Goal: Information Seeking & Learning: Learn about a topic

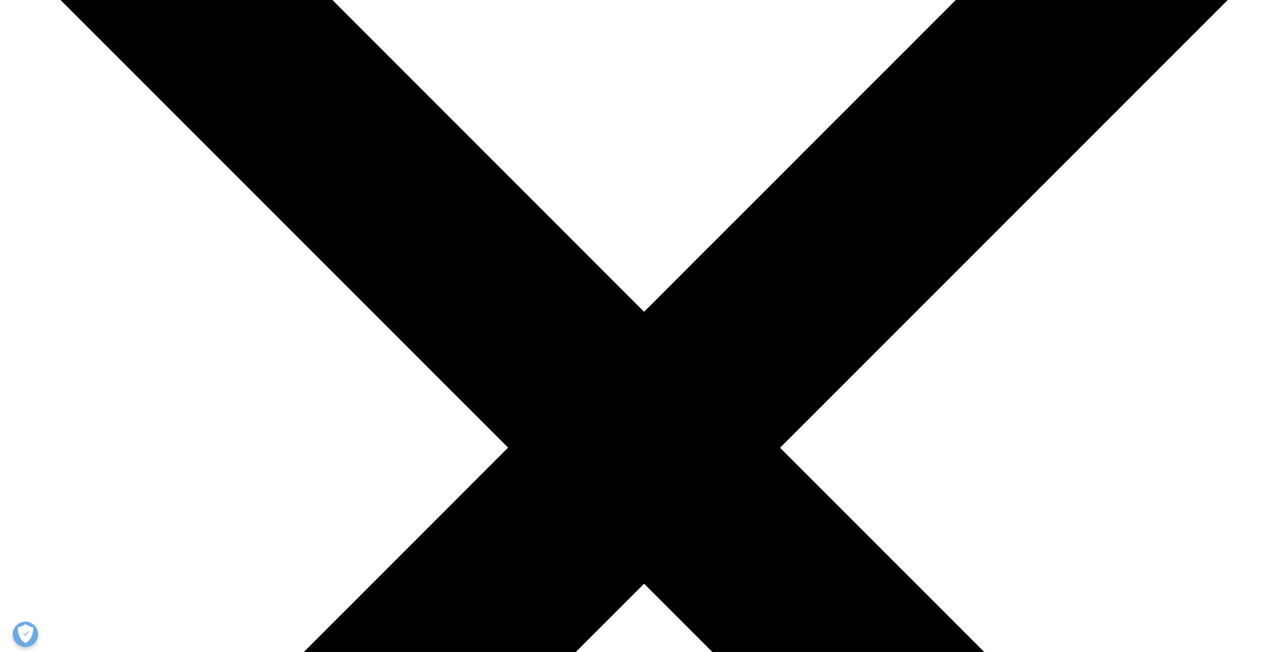
scroll to position [203, 0]
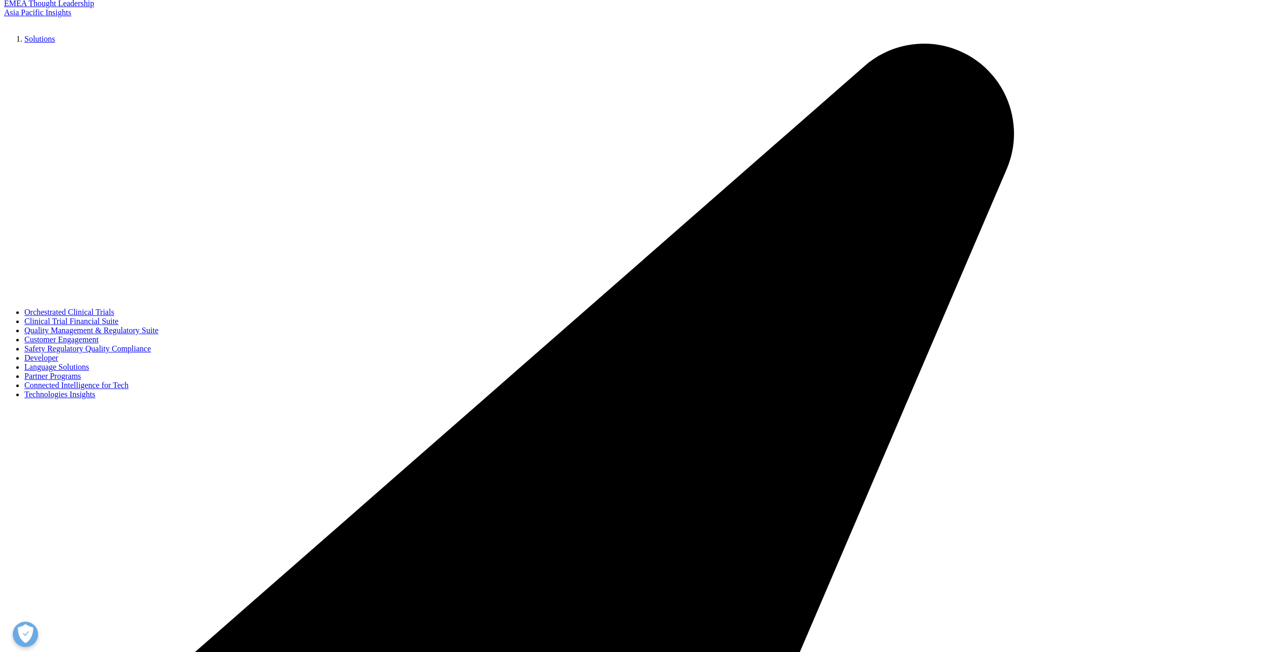
click at [114, 316] on link "Orchestrated Clinical Trials" at bounding box center [69, 312] width 90 height 9
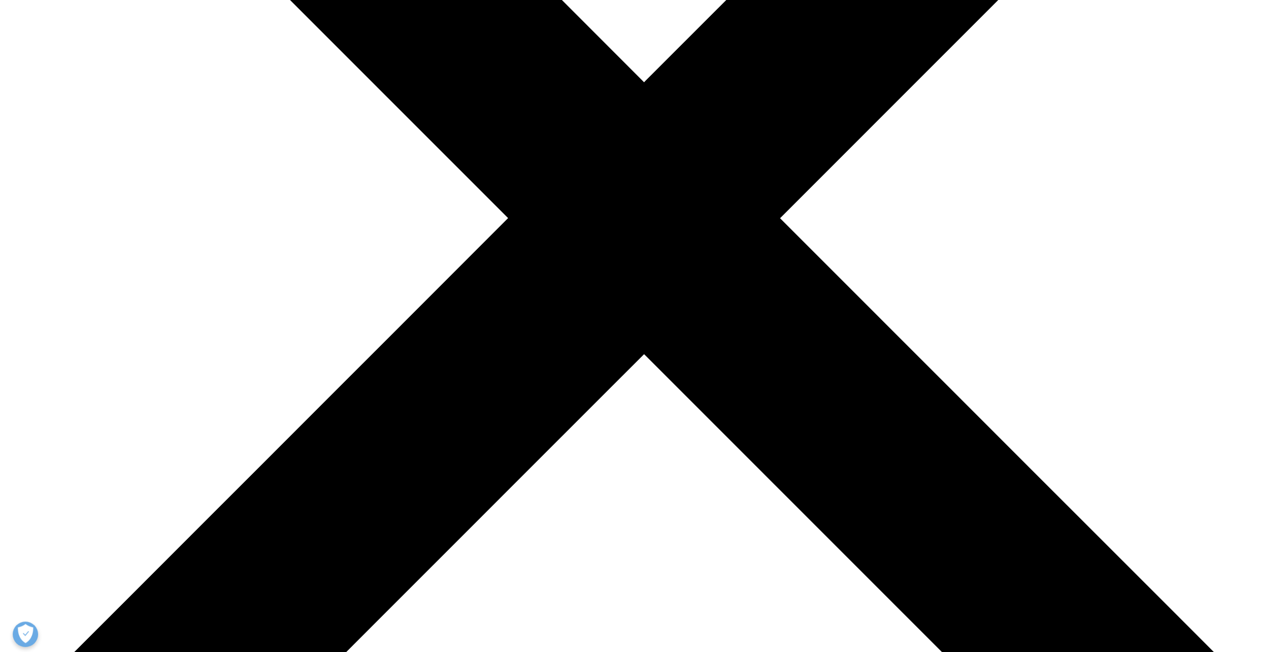
scroll to position [457, 0]
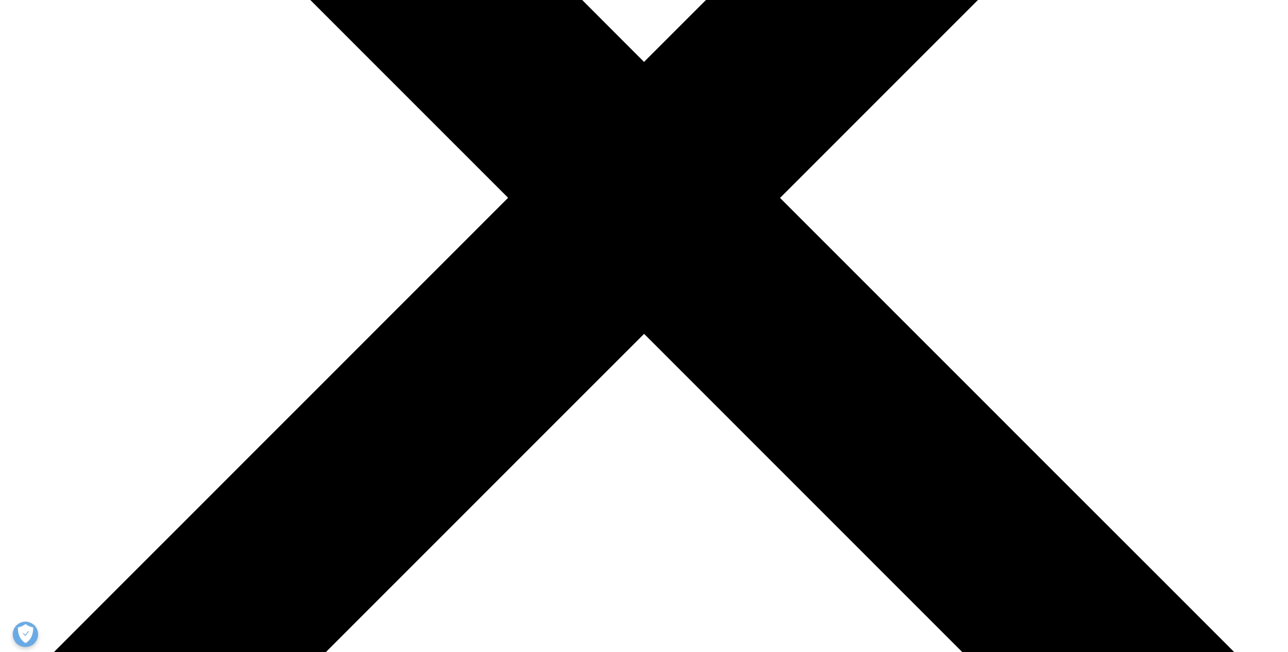
drag, startPoint x: 1082, startPoint y: 317, endPoint x: 1034, endPoint y: 302, distance: 49.6
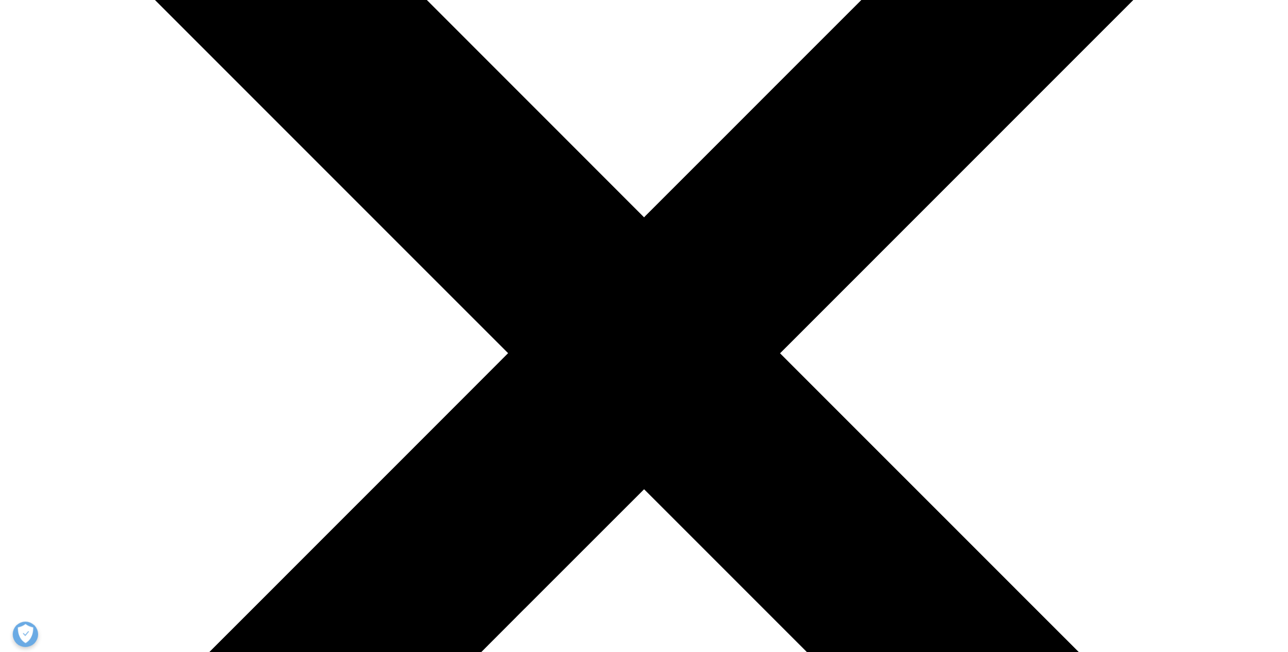
scroll to position [102, 0]
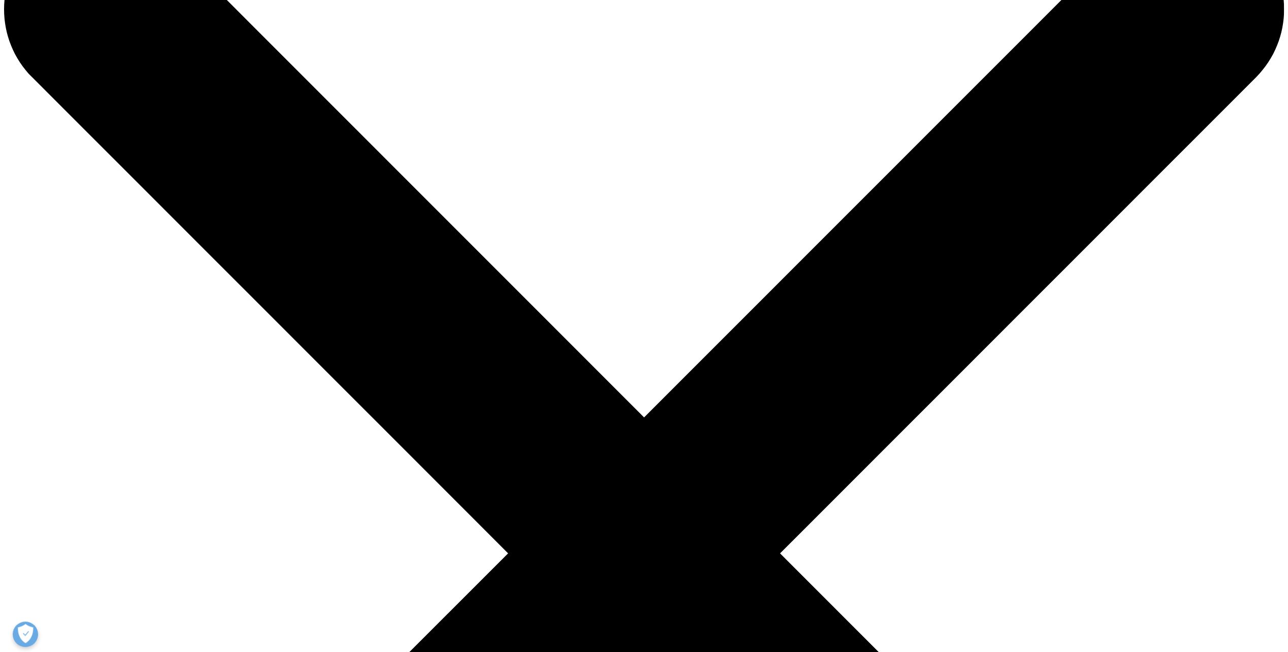
drag, startPoint x: 448, startPoint y: 367, endPoint x: 463, endPoint y: 372, distance: 15.9
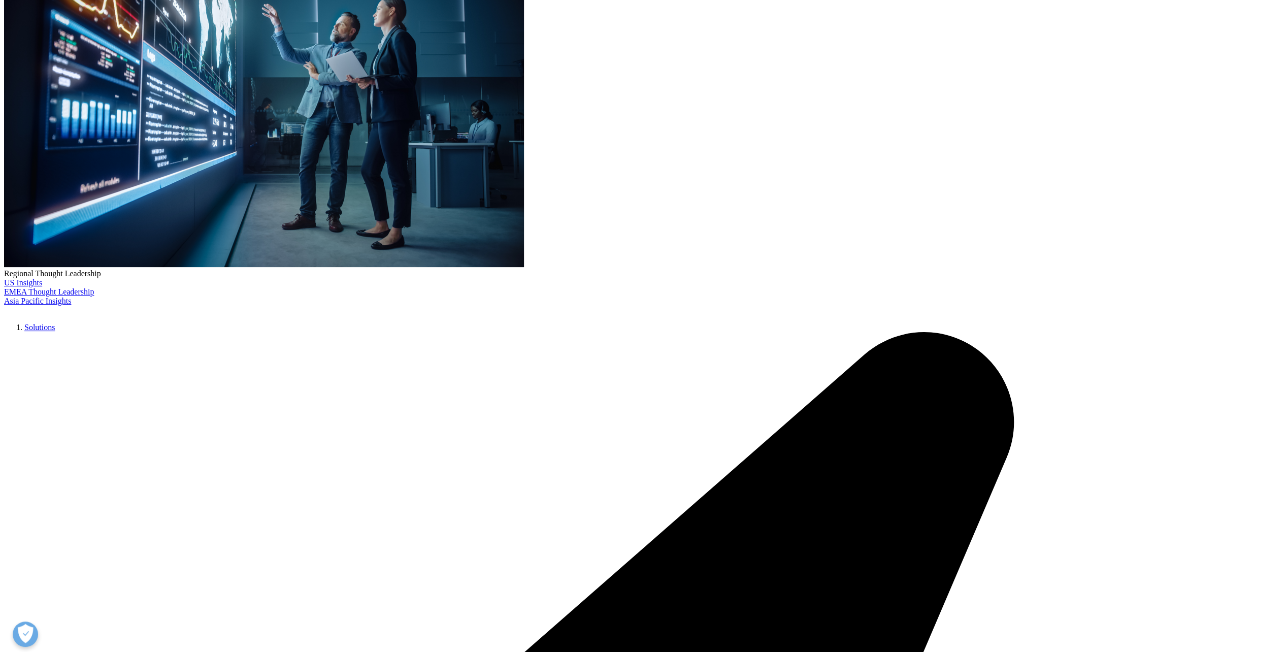
scroll to position [51, 0]
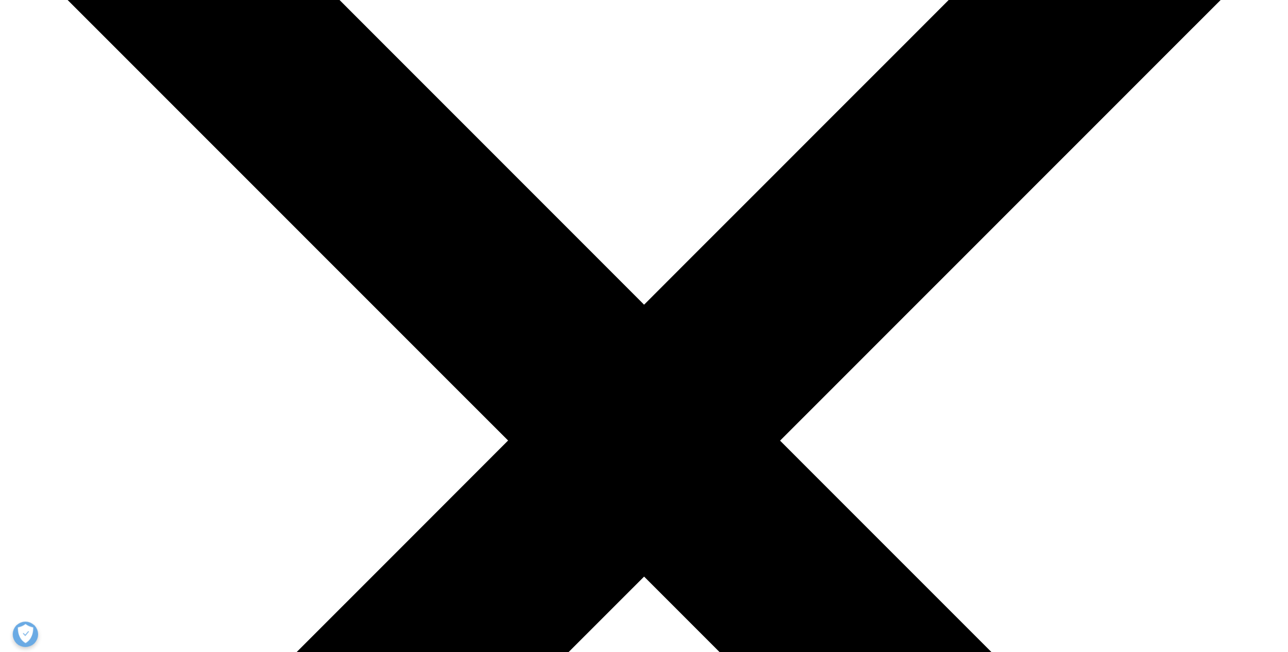
scroll to position [203, 0]
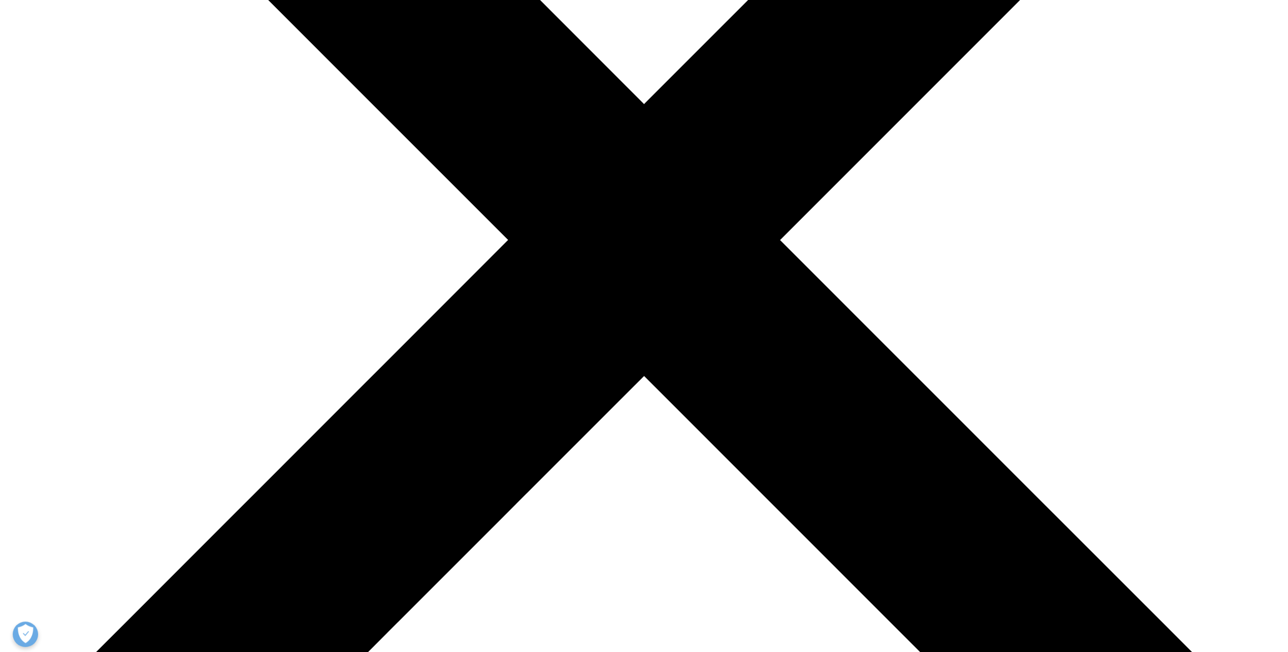
scroll to position [355, 0]
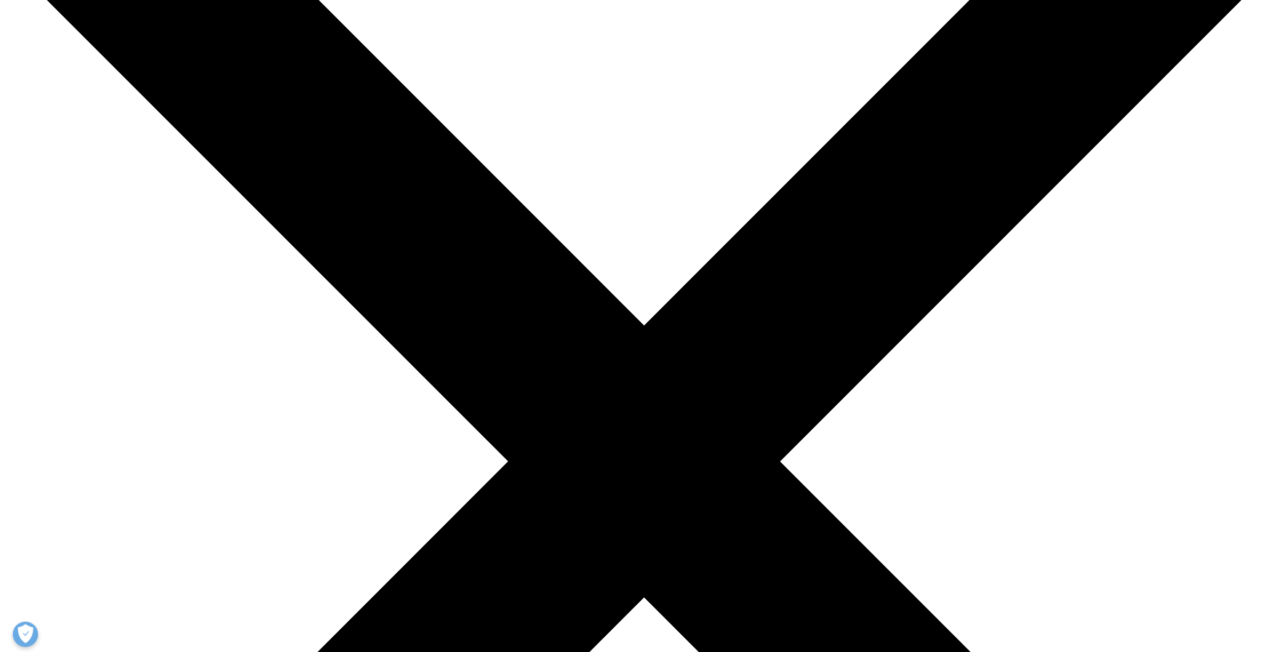
scroll to position [203, 0]
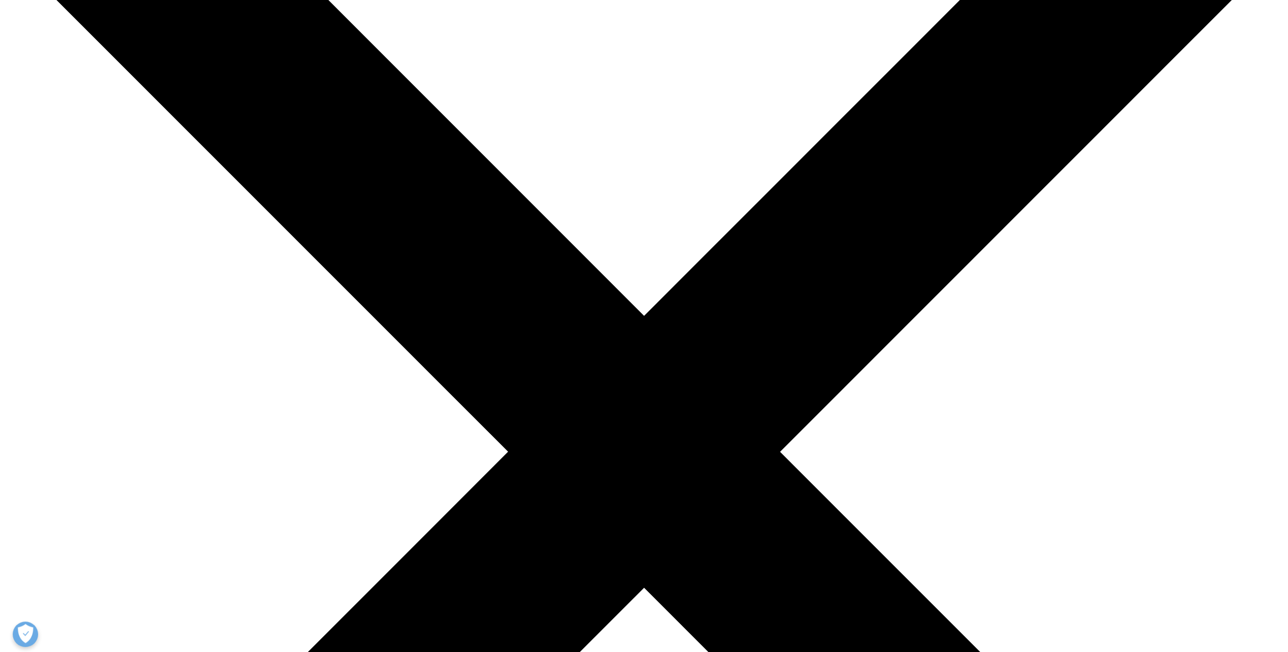
click at [118, 325] on link "Clinical Trial Financial Suite" at bounding box center [71, 321] width 94 height 9
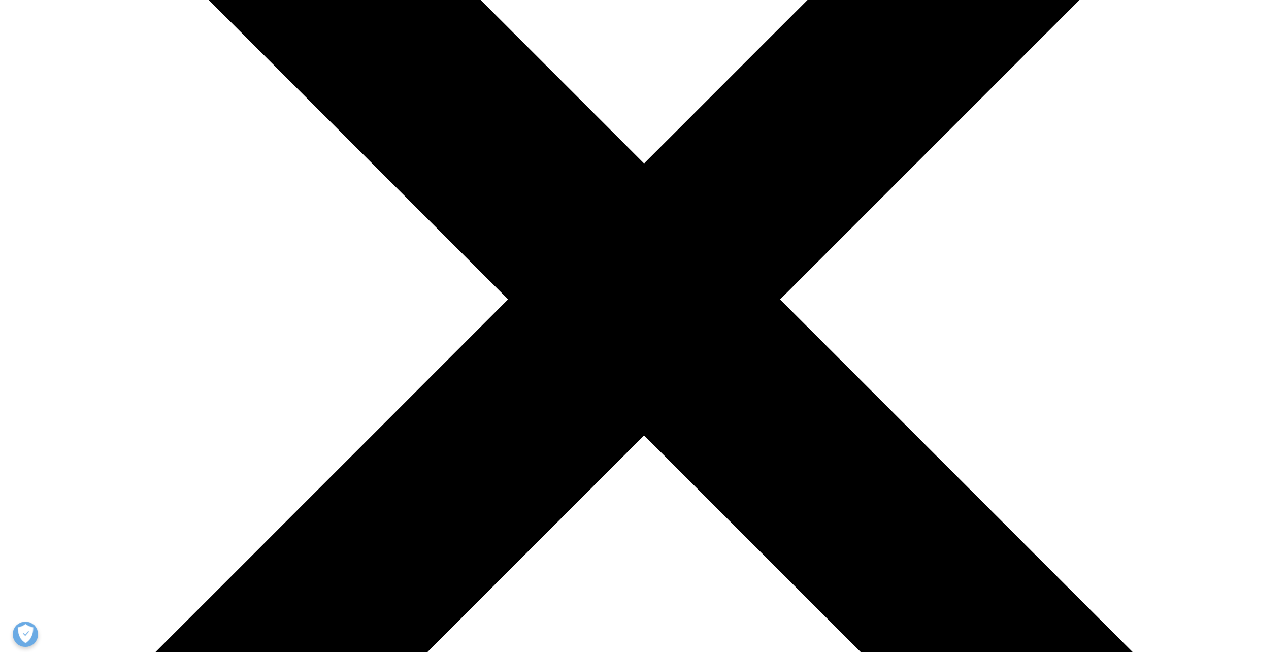
scroll to position [203, 0]
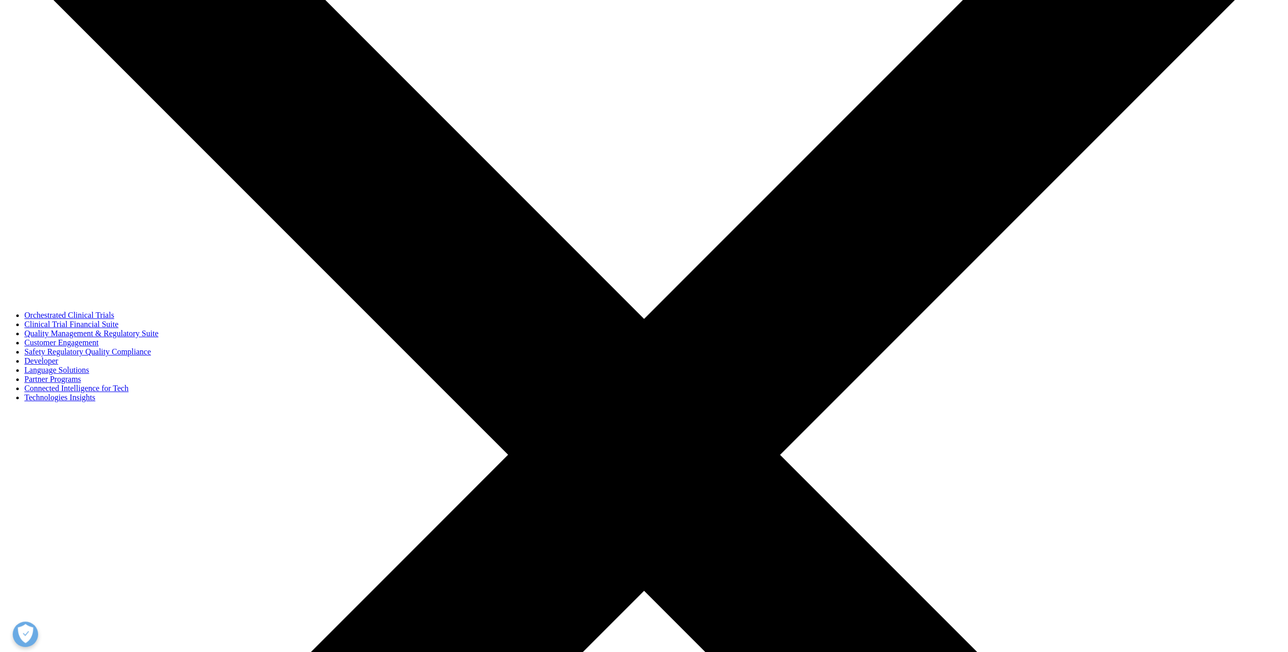
scroll to position [254, 0]
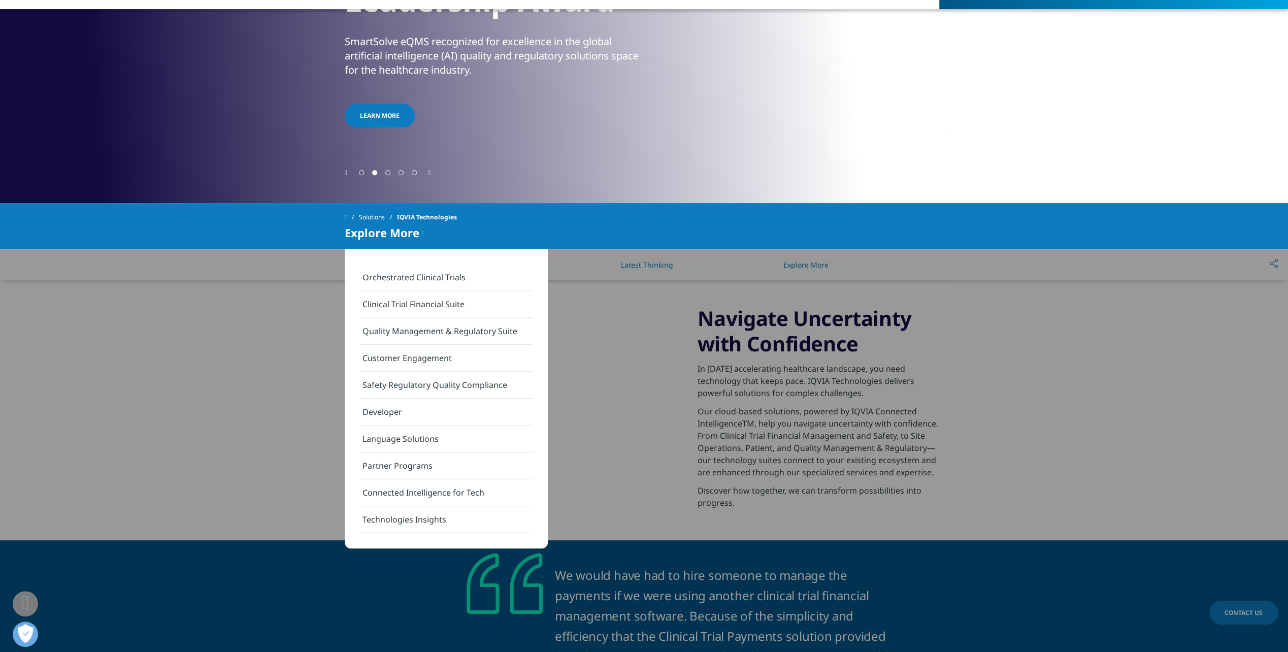
click at [410, 463] on link "Partner Programs" at bounding box center [446, 465] width 173 height 27
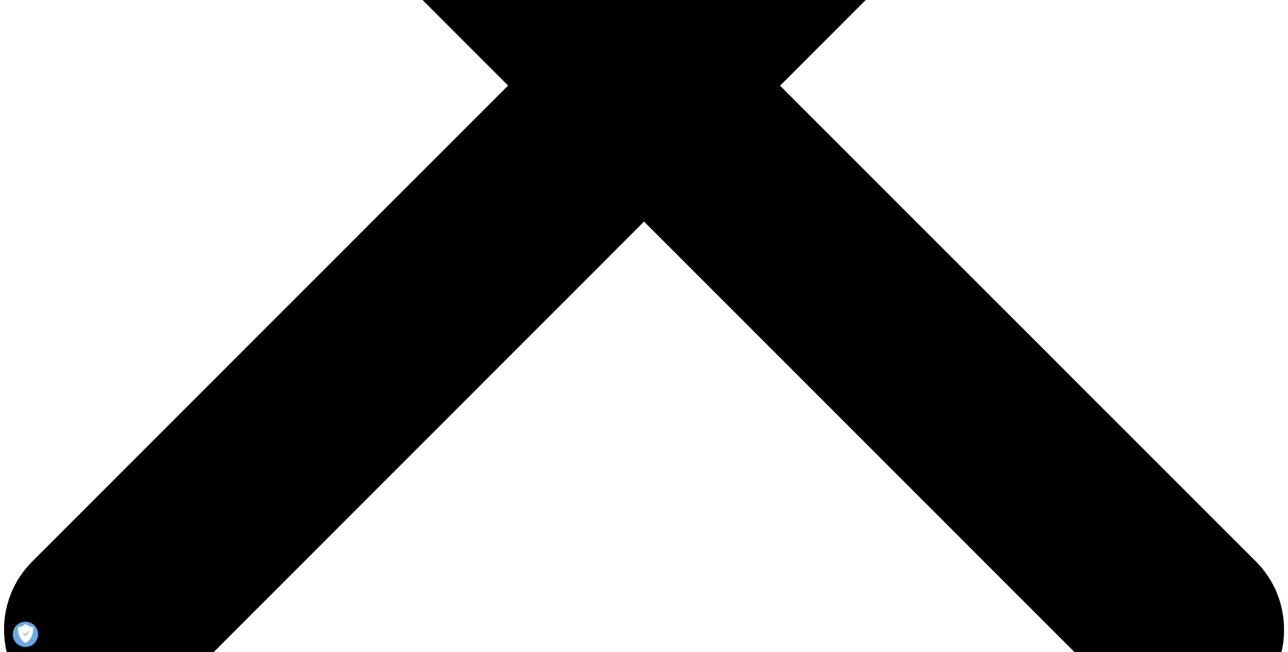
scroll to position [660, 0]
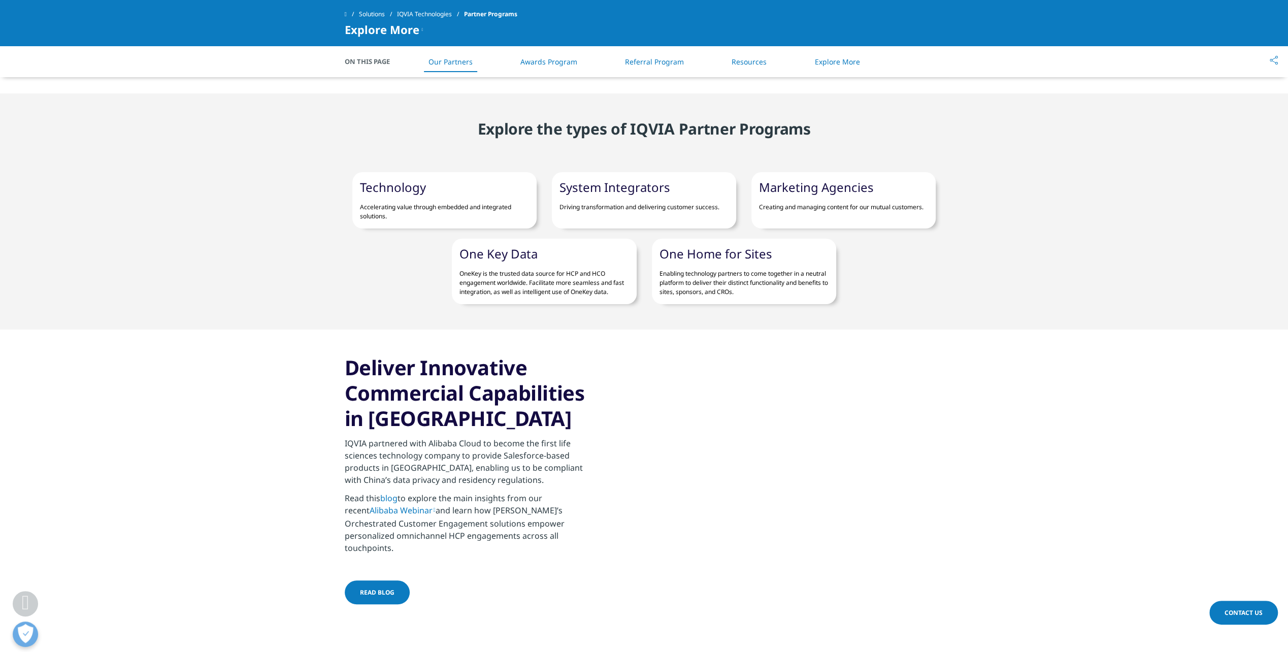
click at [604, 180] on link "System Integrators" at bounding box center [615, 187] width 111 height 17
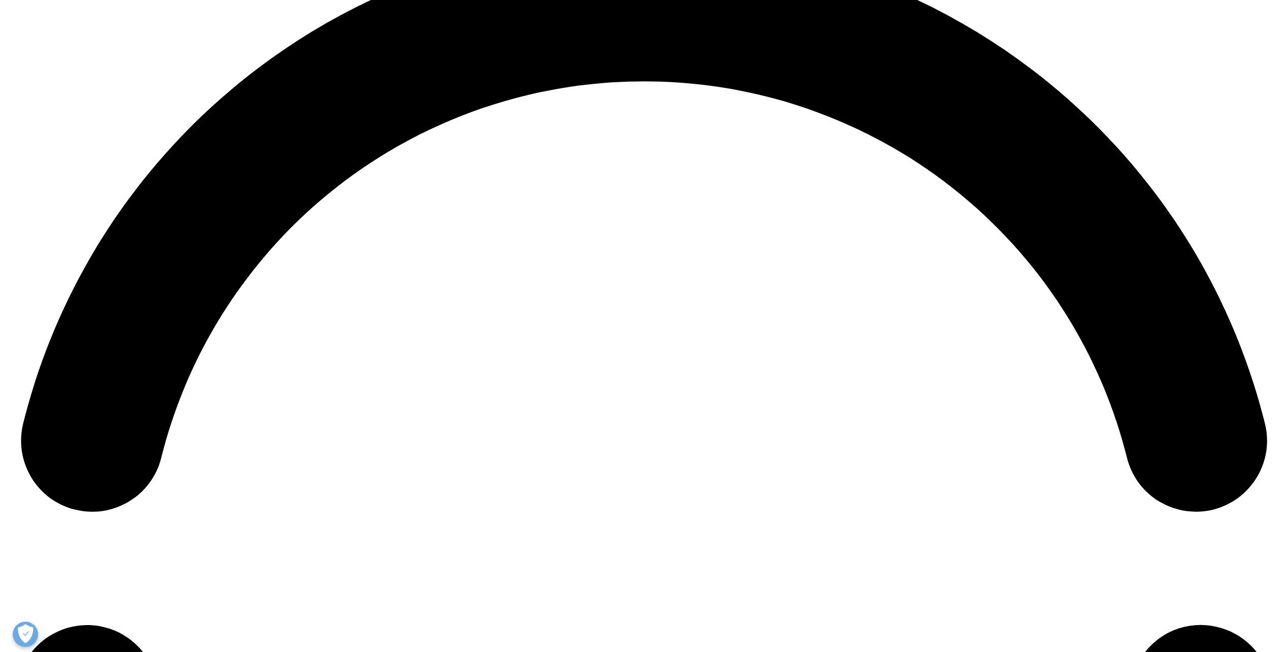
scroll to position [2640, 0]
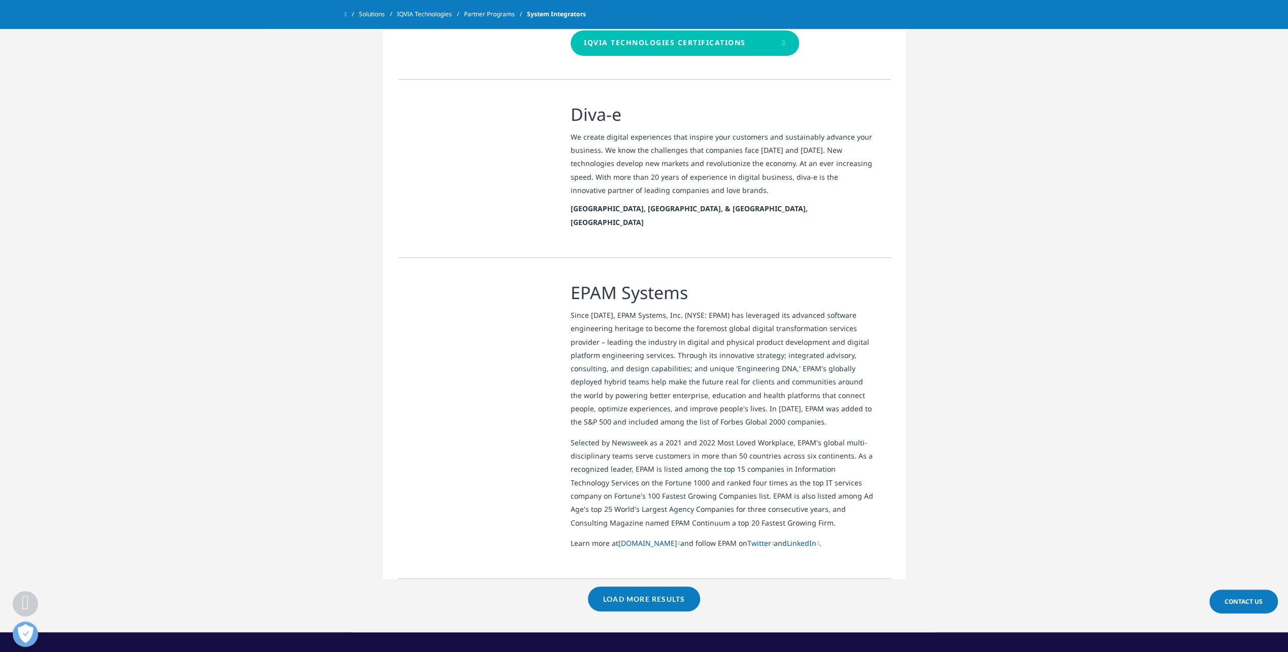
click at [608, 586] on link "Load More Results" at bounding box center [644, 598] width 112 height 25
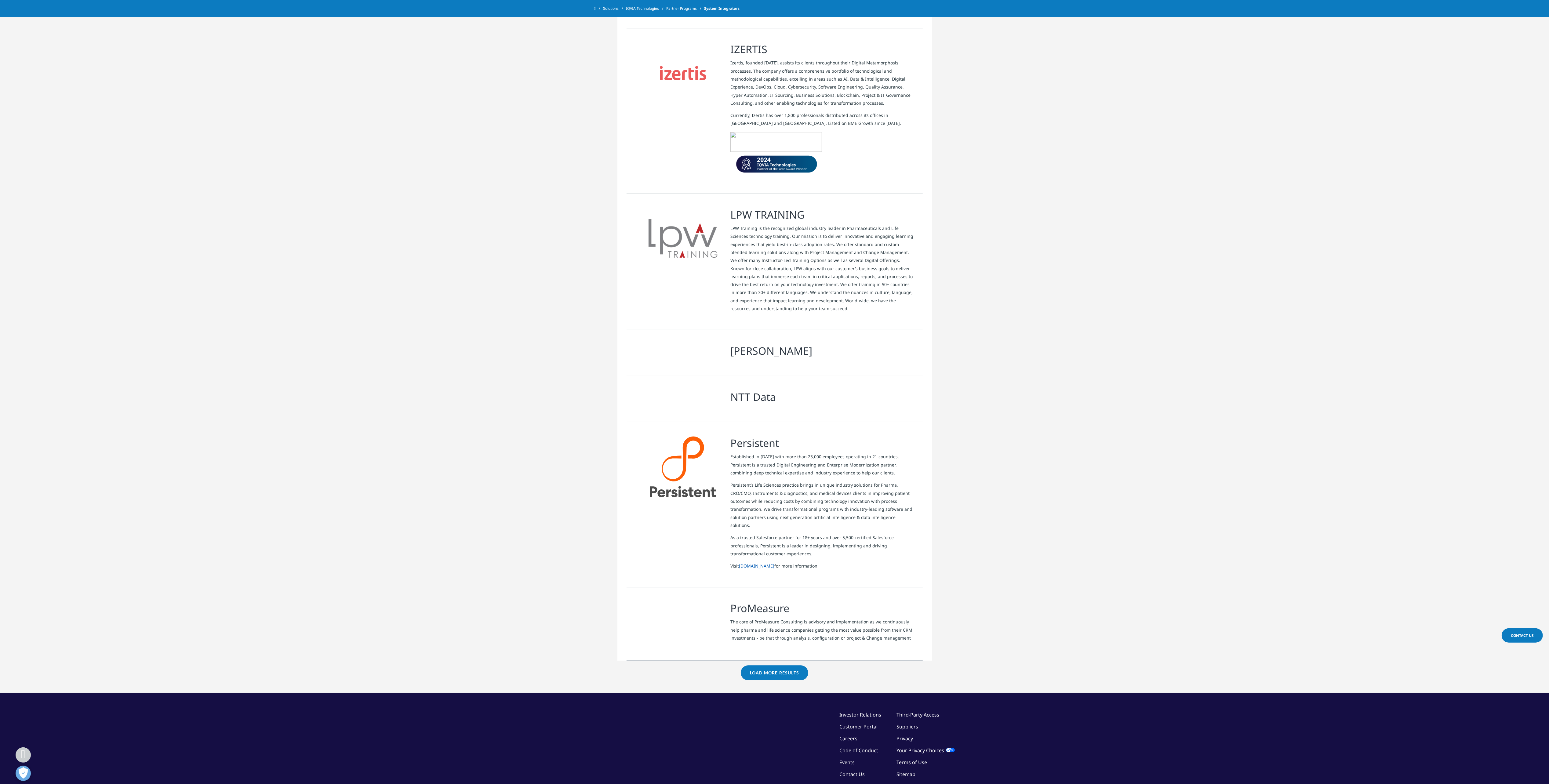
scroll to position [2552, 0]
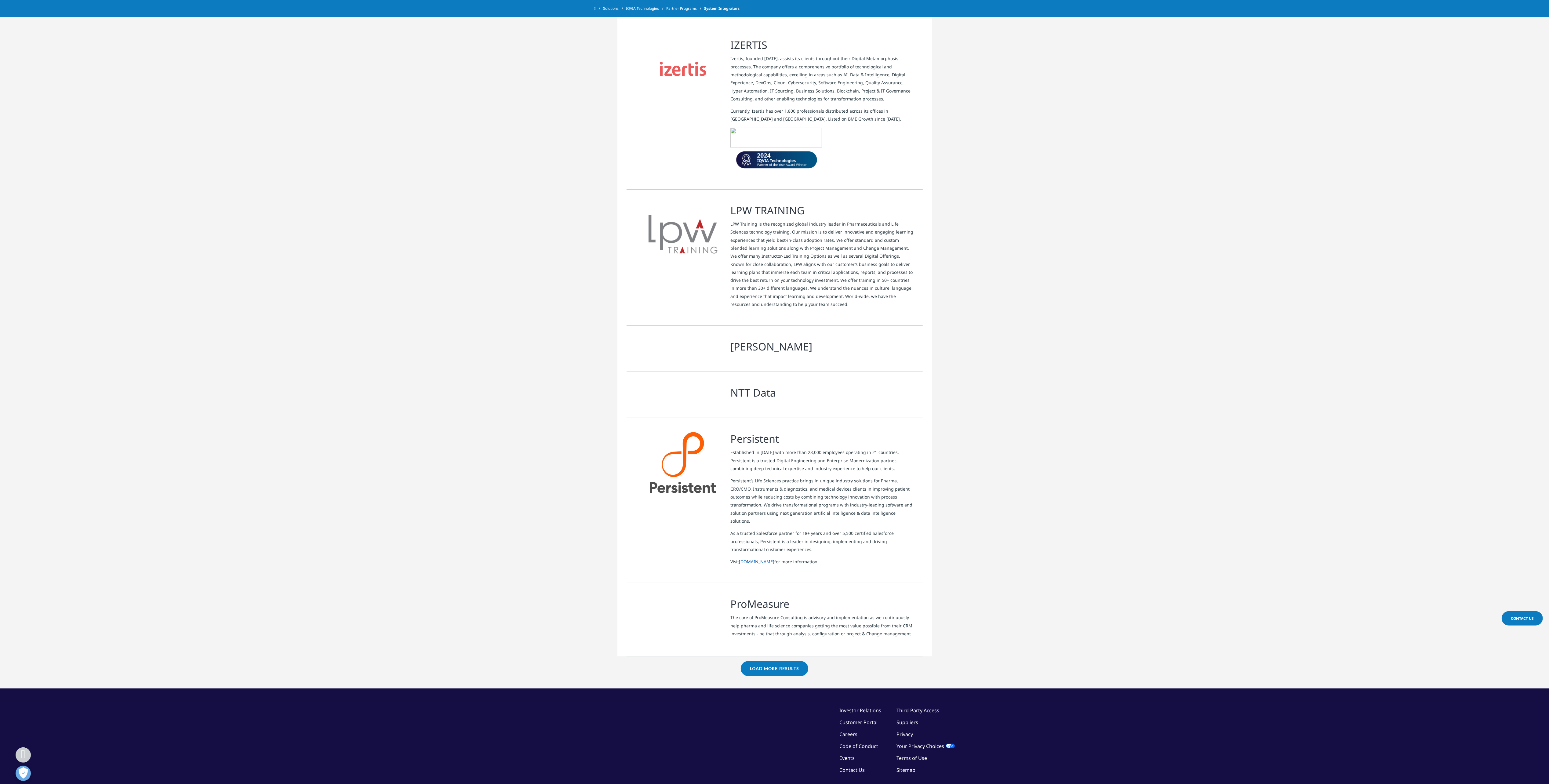
click at [763, 391] on link "Load More Results" at bounding box center [775, 668] width 67 height 15
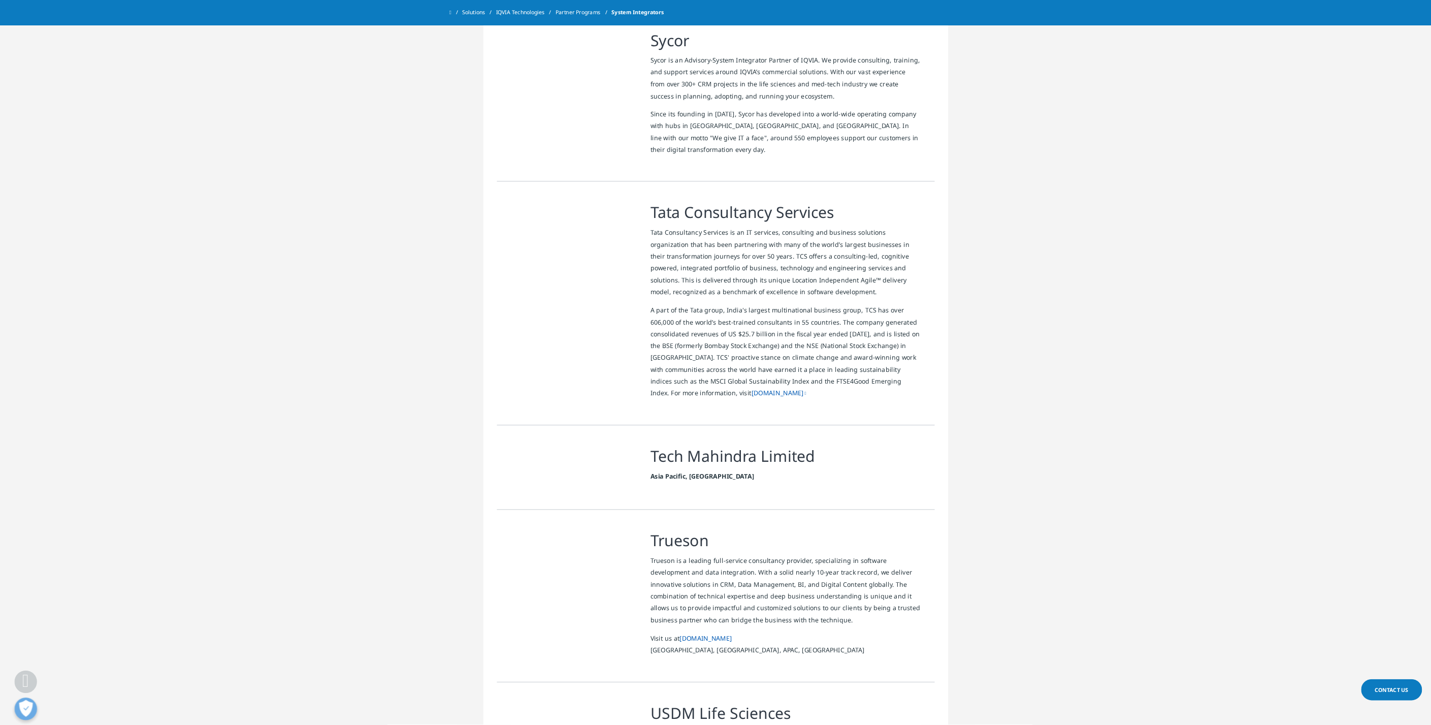
scroll to position [5640, 0]
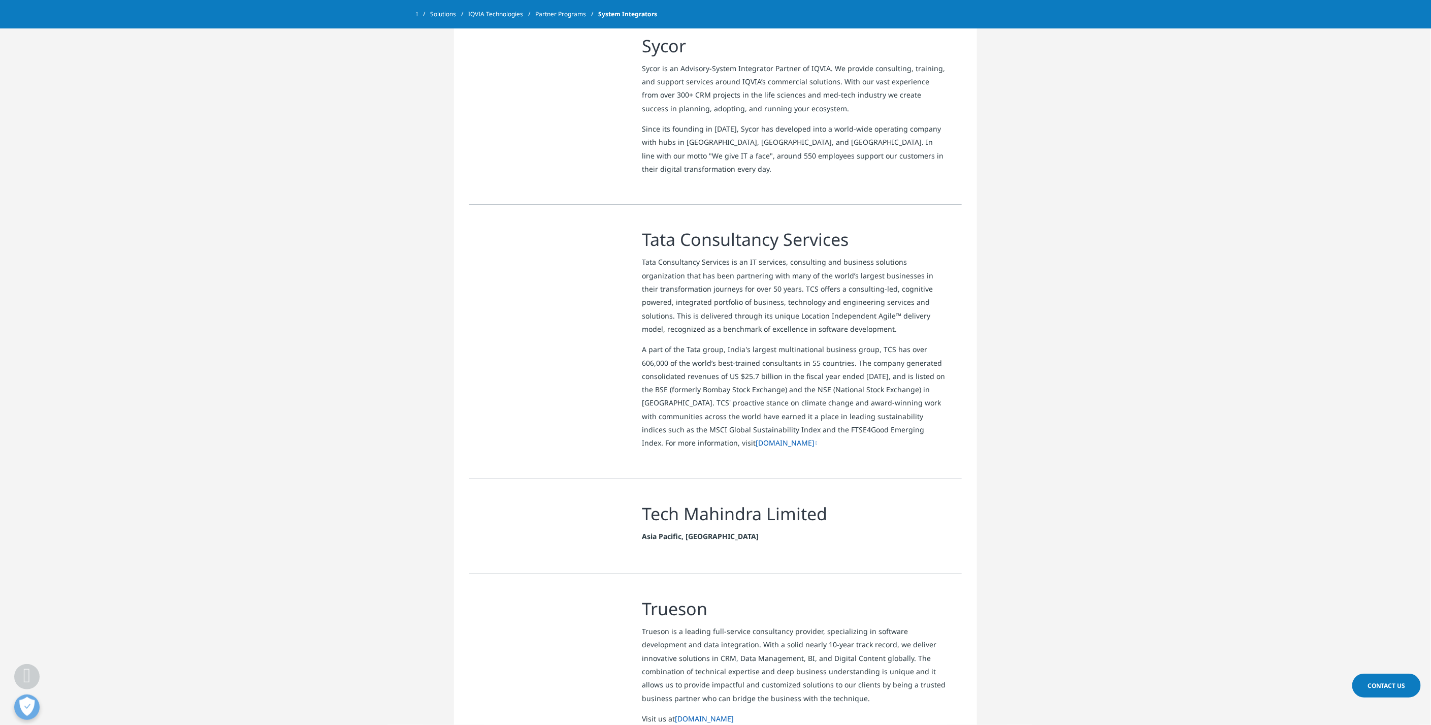
drag, startPoint x: 2591, startPoint y: 8, endPoint x: 1115, endPoint y: 165, distance: 1483.9
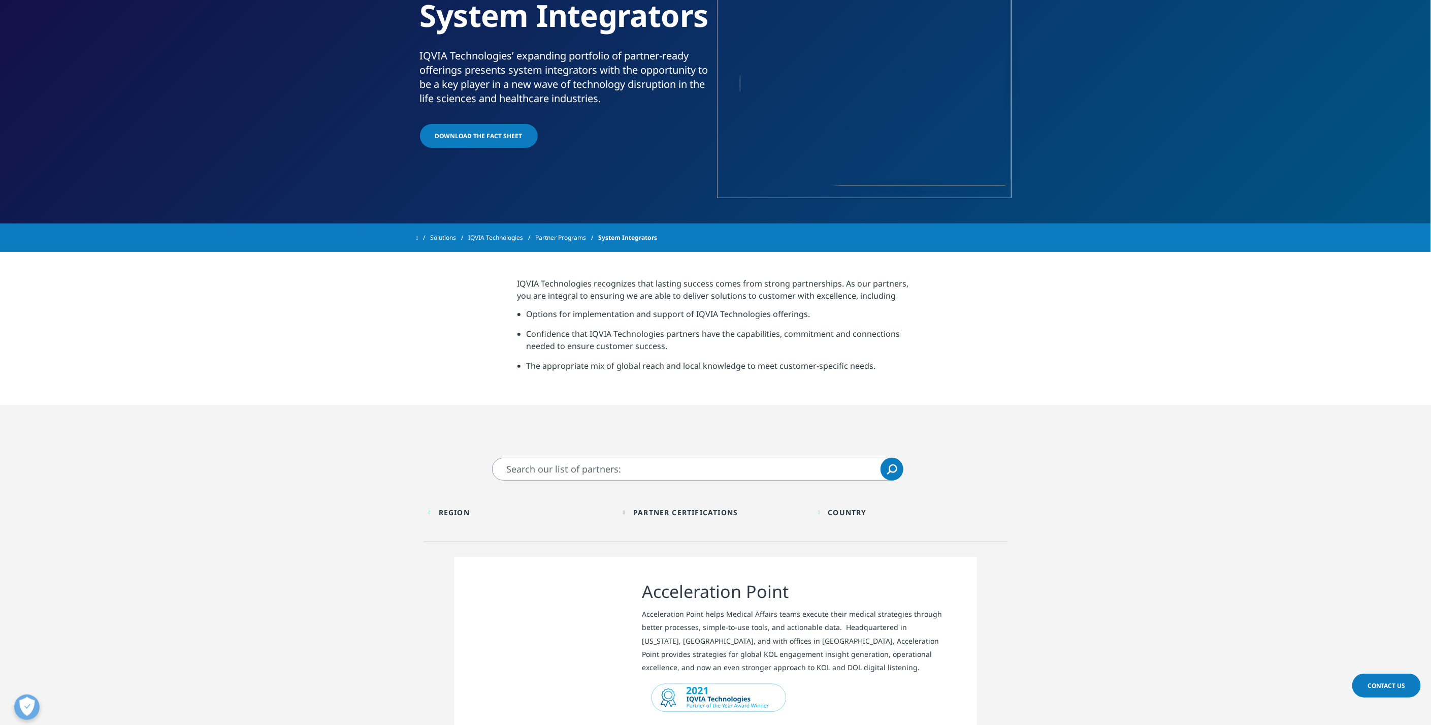
scroll to position [0, 0]
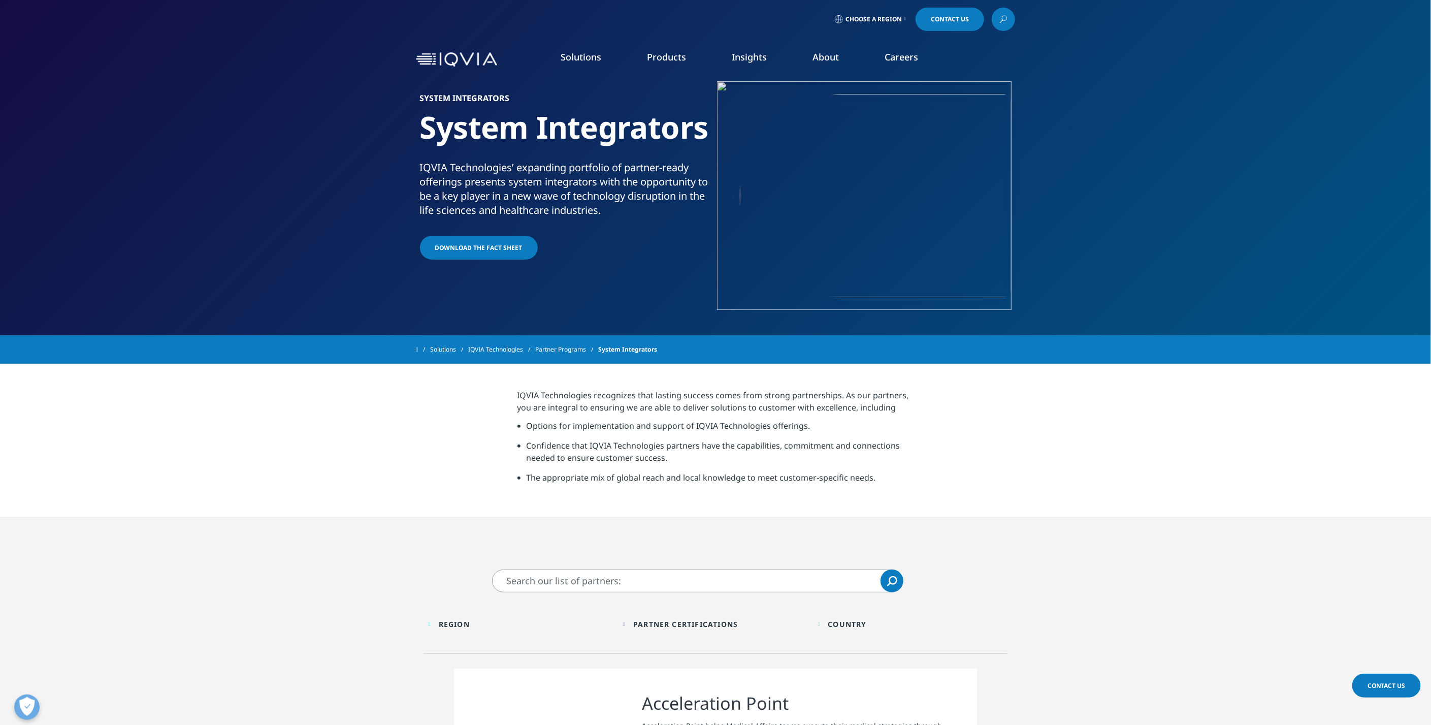
click at [564, 351] on link "Partner Programs" at bounding box center [566, 349] width 63 height 18
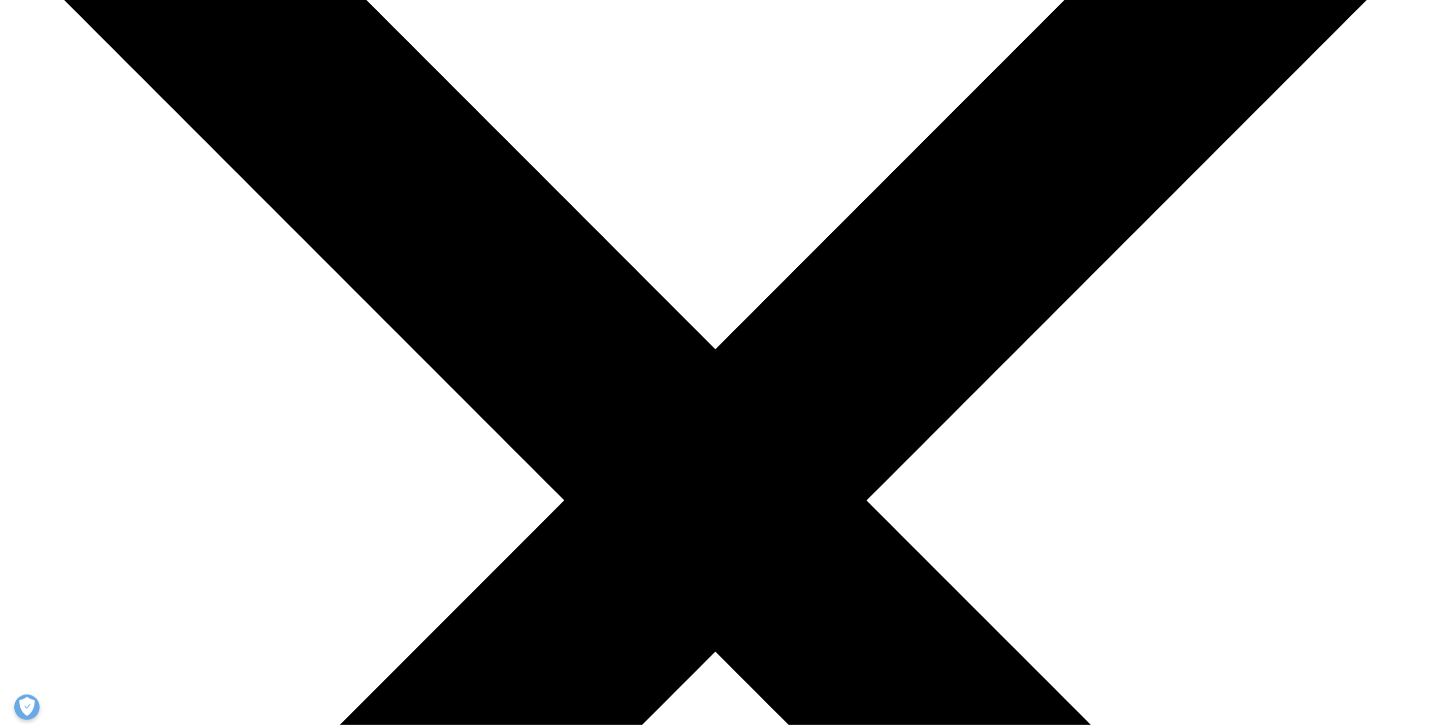
scroll to position [395, 0]
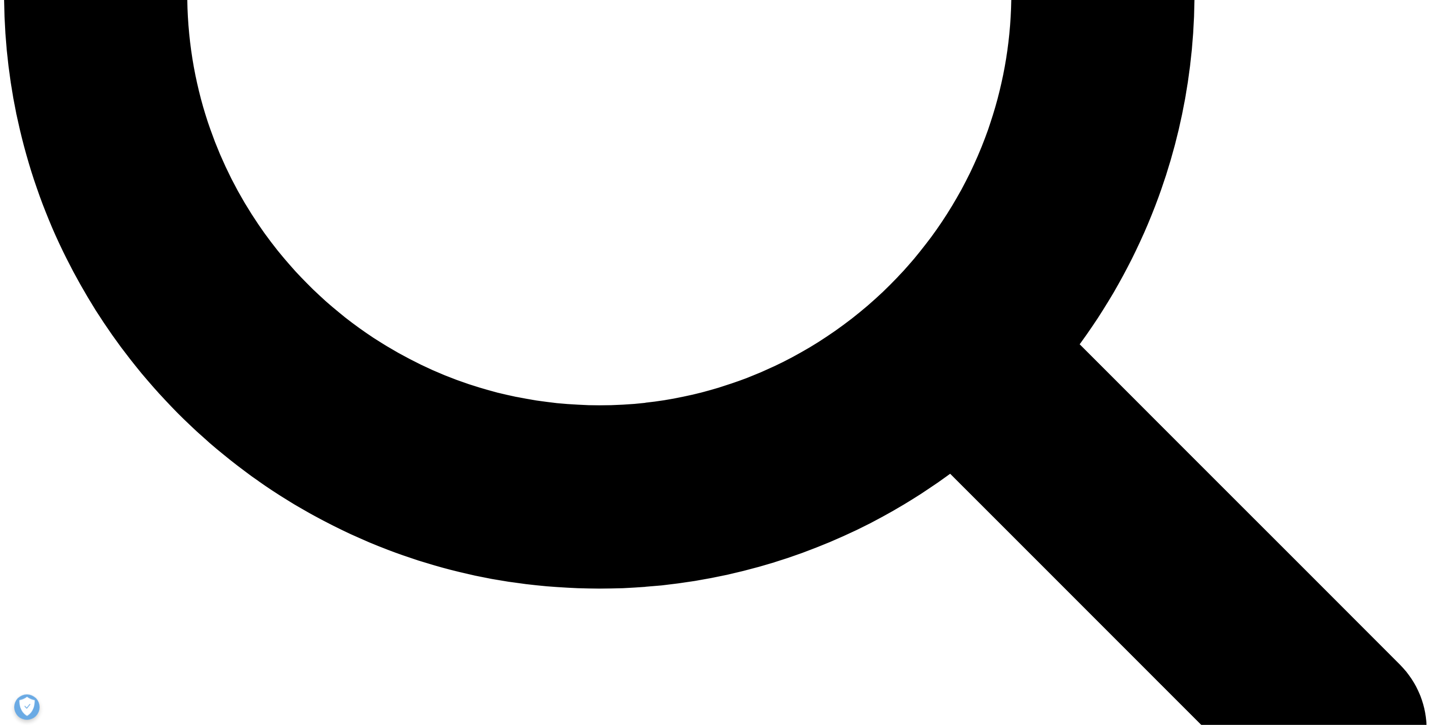
scroll to position [2144, 0]
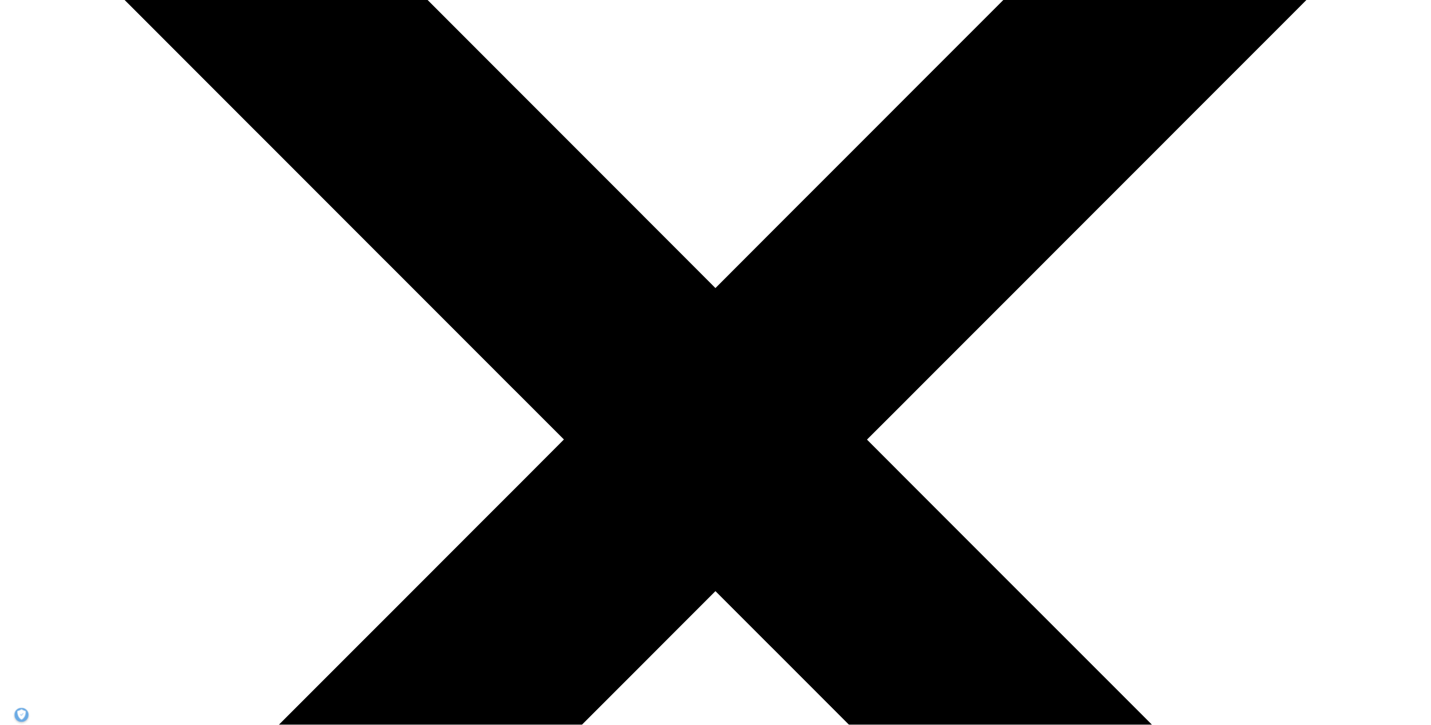
scroll to position [0, 0]
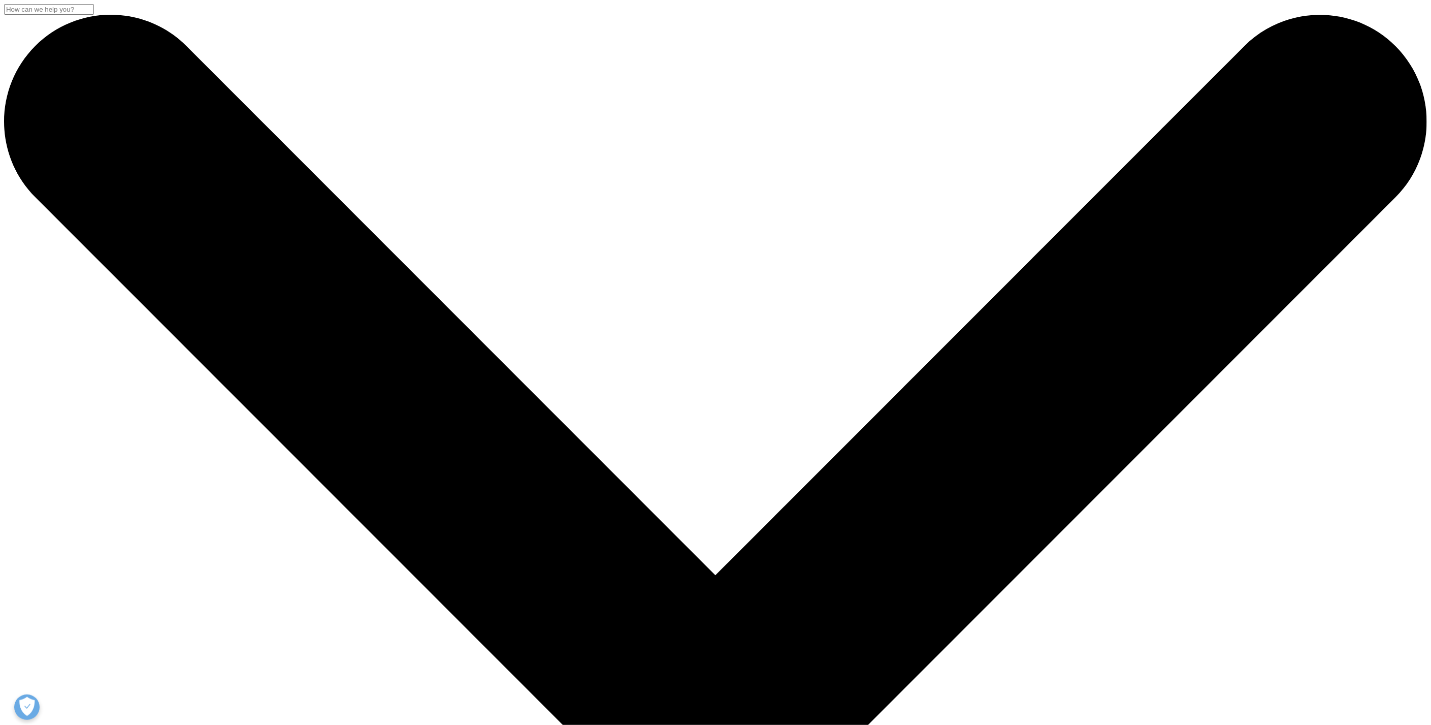
drag, startPoint x: 2591, startPoint y: 1, endPoint x: 1113, endPoint y: 470, distance: 1550.7
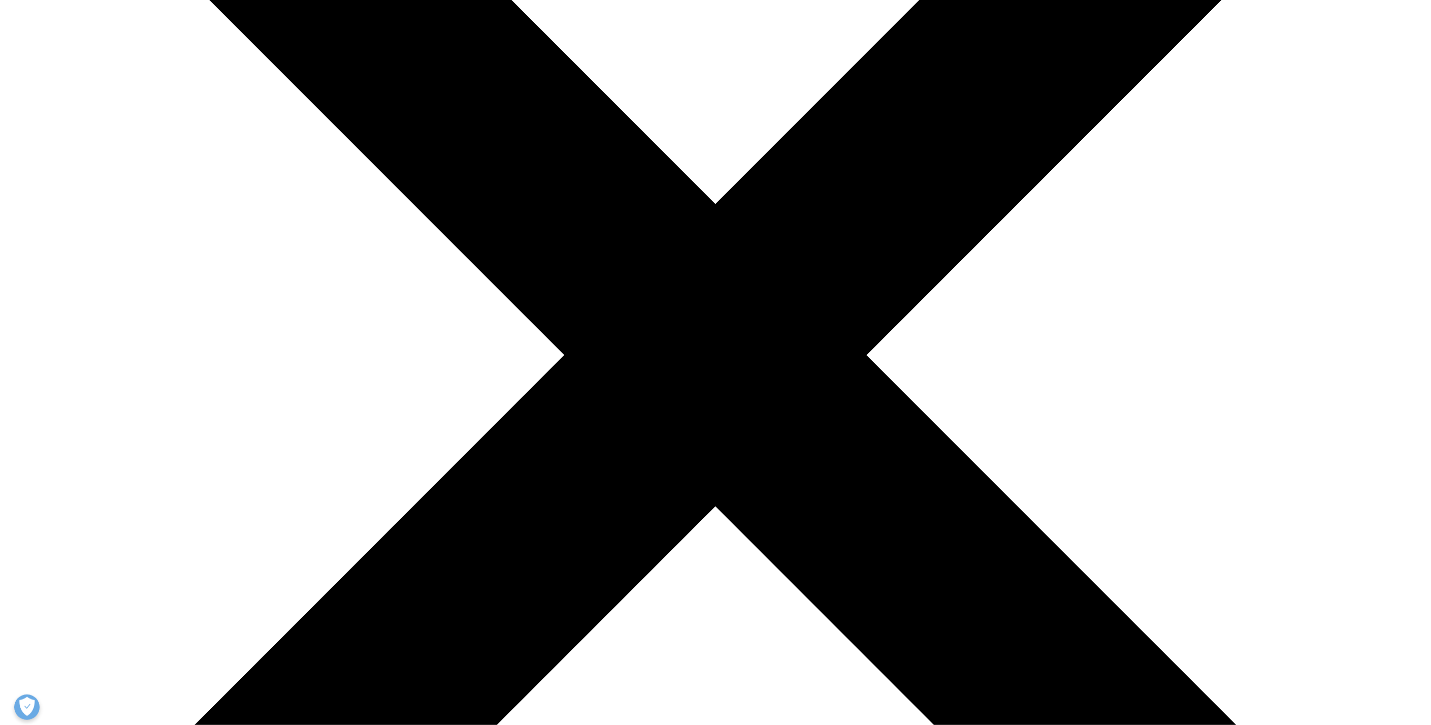
scroll to position [395, 0]
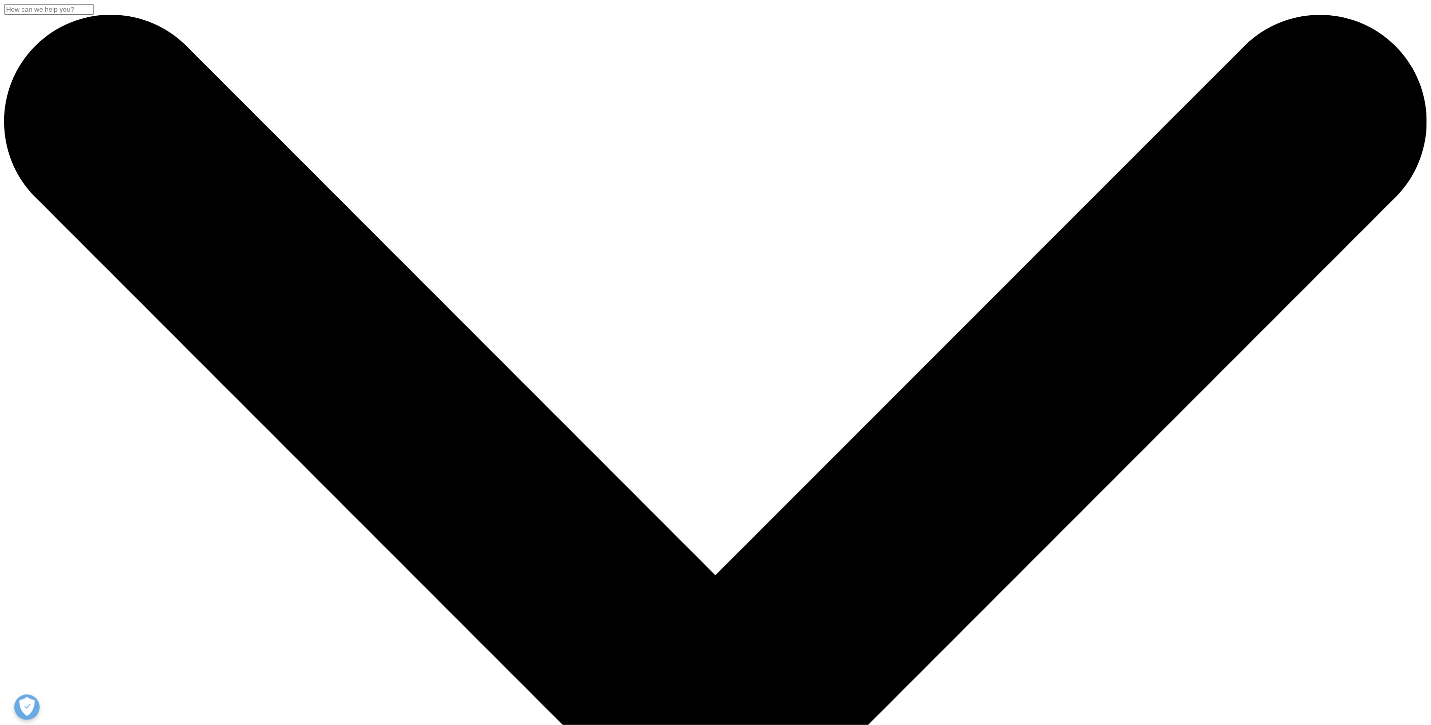
drag, startPoint x: 564, startPoint y: 390, endPoint x: 615, endPoint y: 357, distance: 60.6
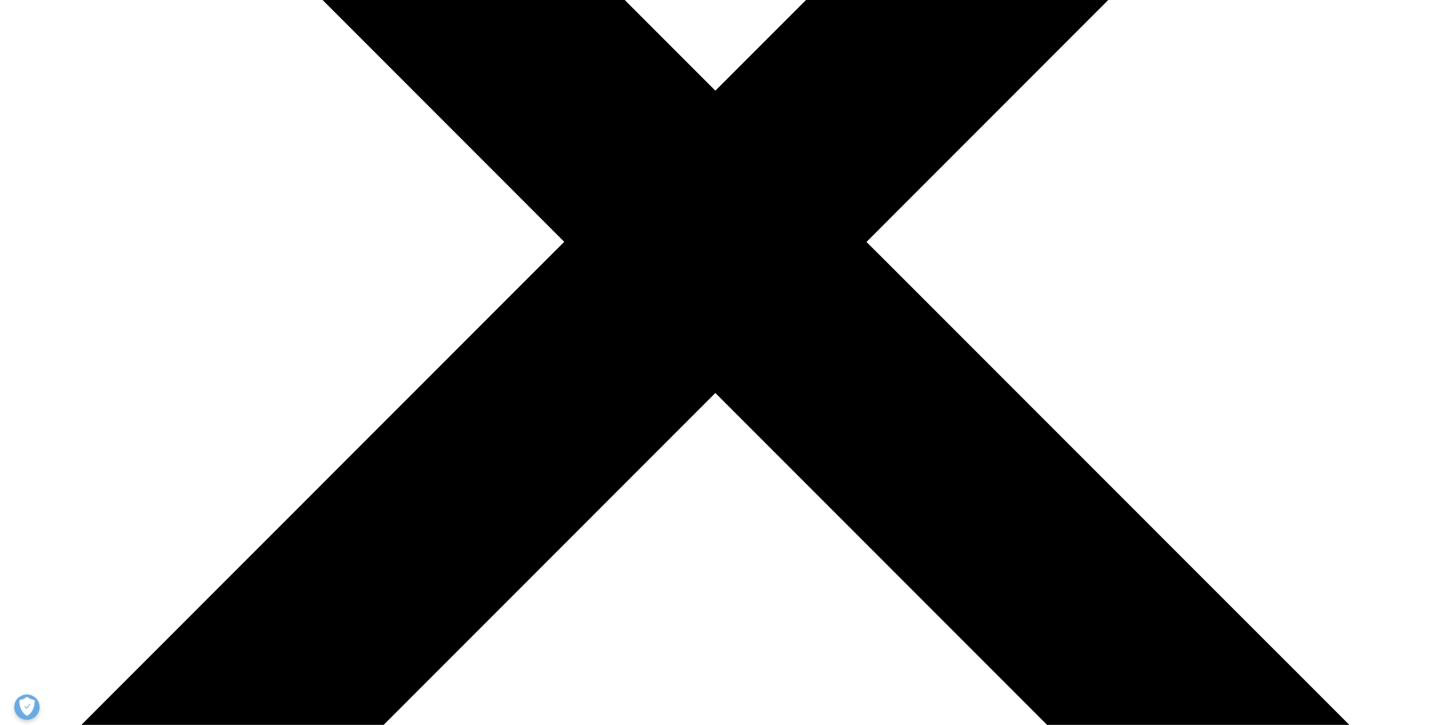
scroll to position [508, 0]
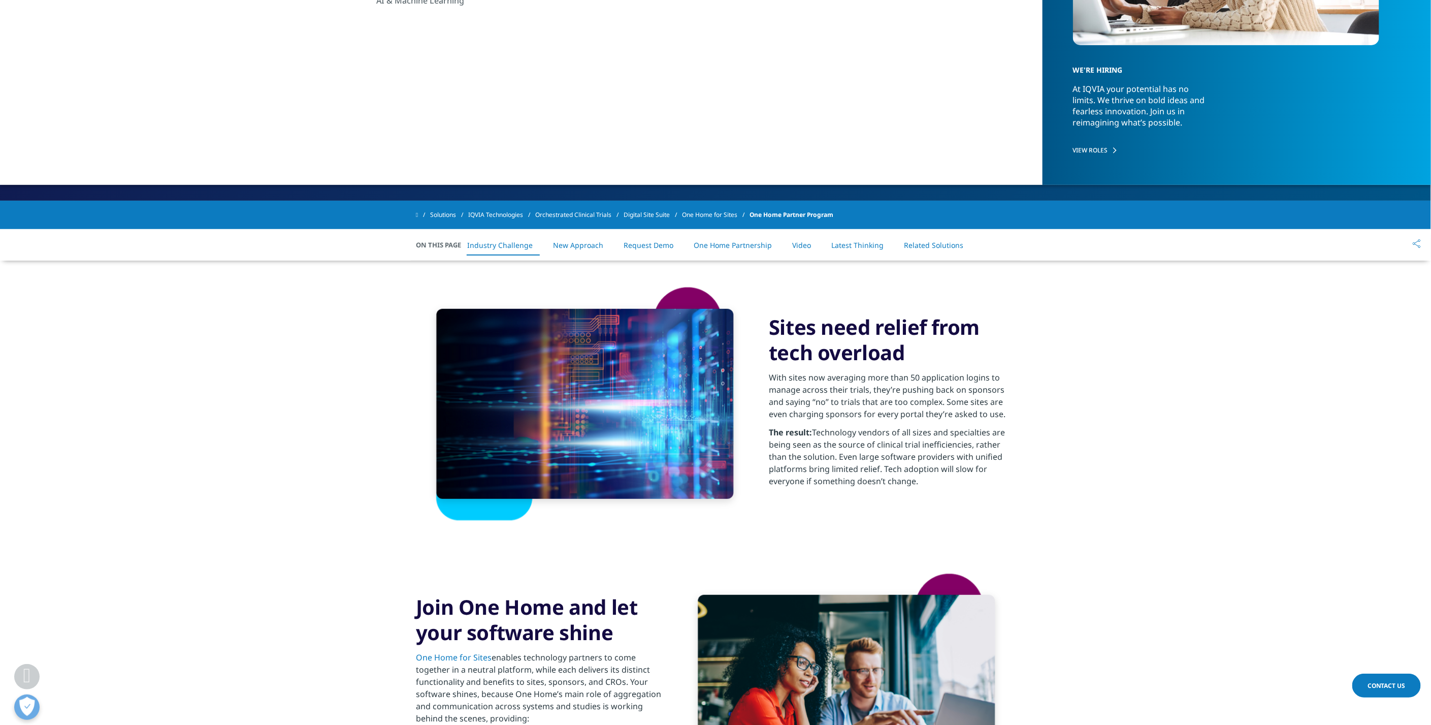
scroll to position [225, 0]
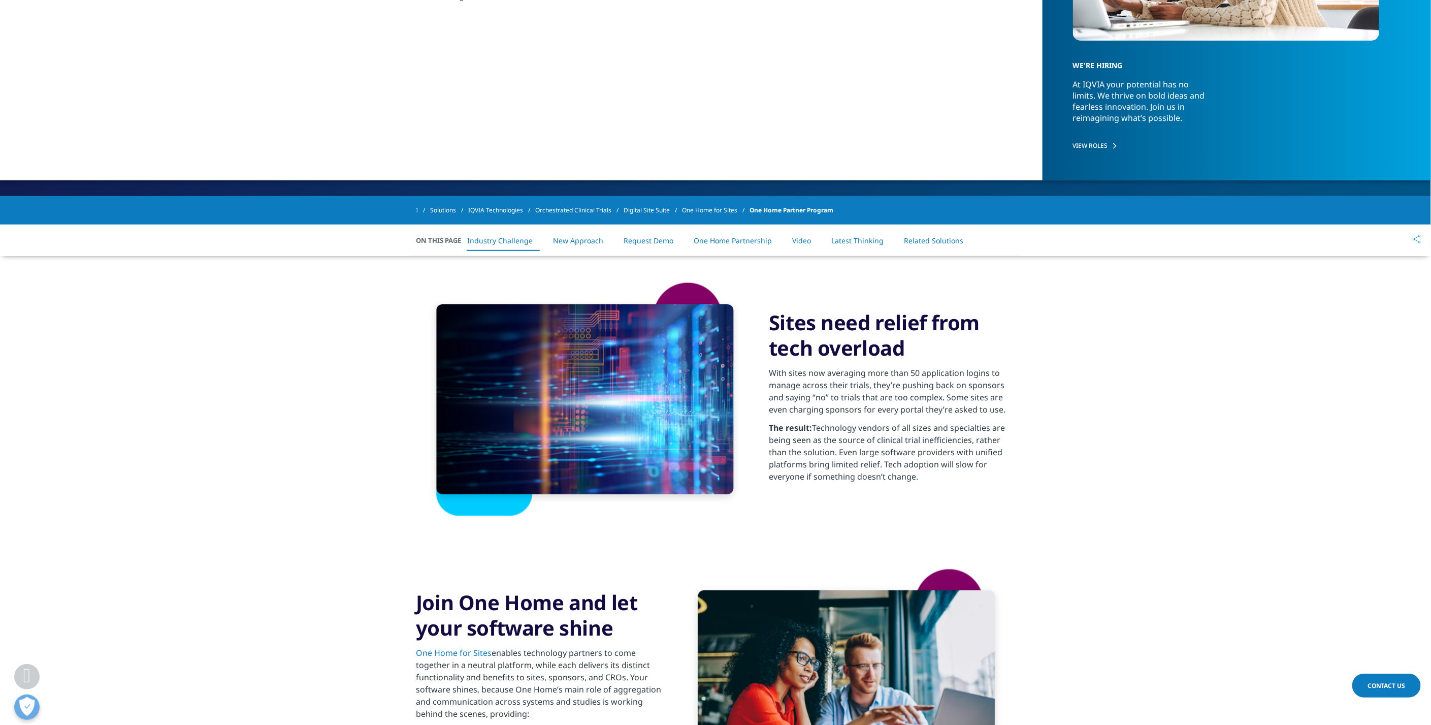
click at [462, 652] on link "One Home for Sites" at bounding box center [454, 652] width 76 height 11
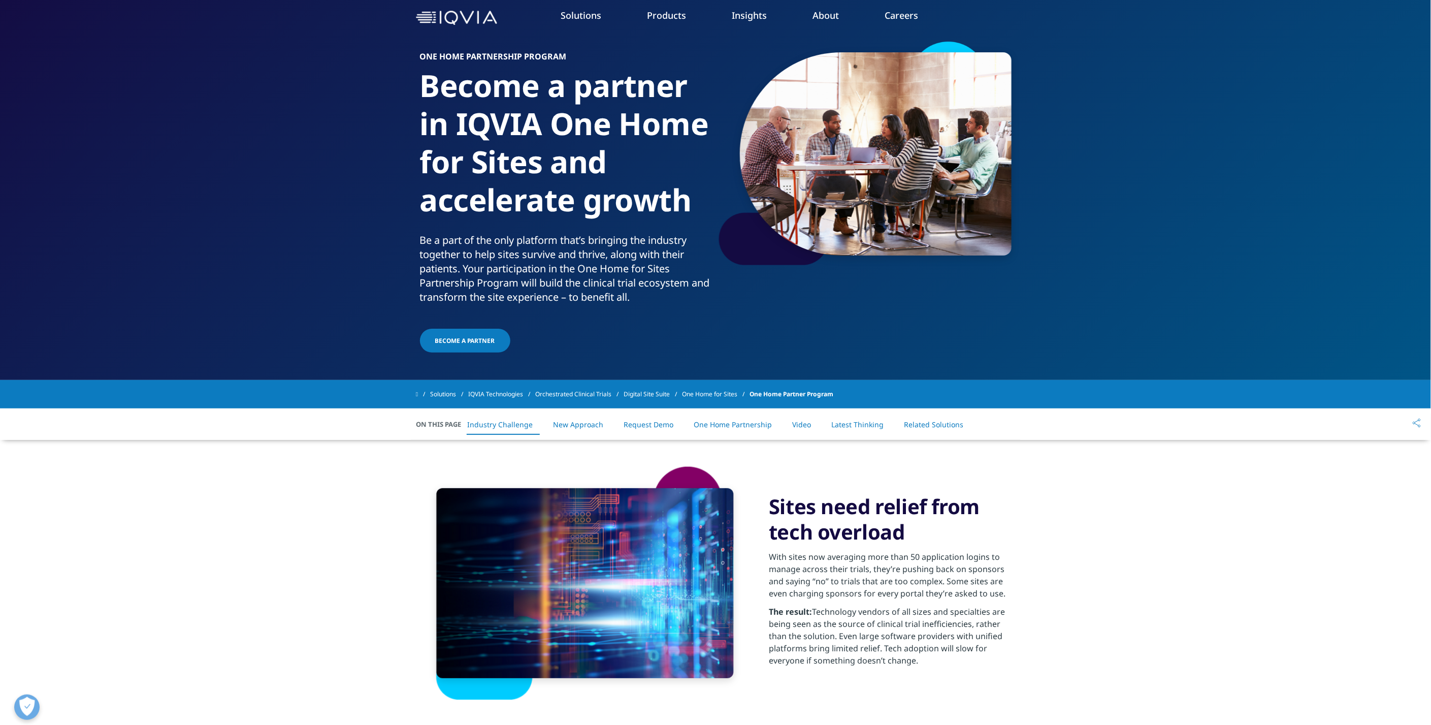
scroll to position [0, 0]
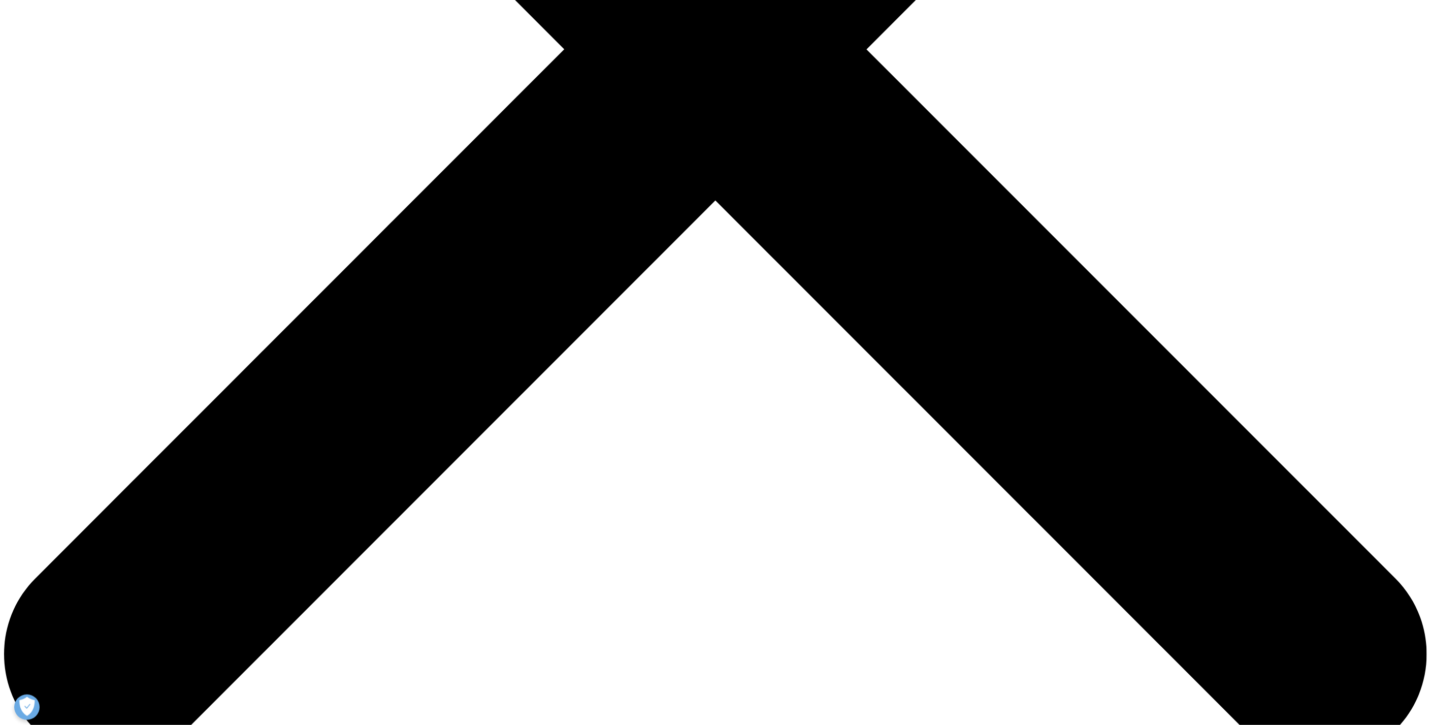
scroll to position [846, 0]
